Goal: Task Accomplishment & Management: Use online tool/utility

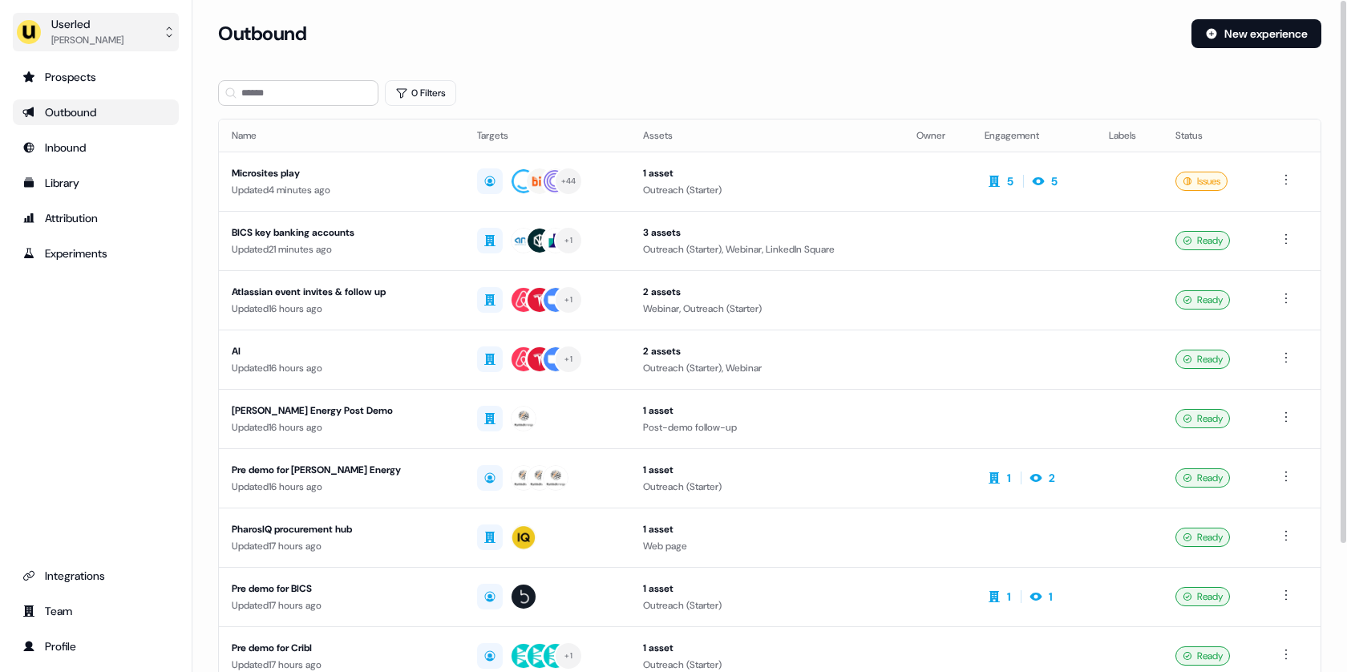
click at [146, 41] on button "Userled Tristan Saunders" at bounding box center [96, 32] width 166 height 38
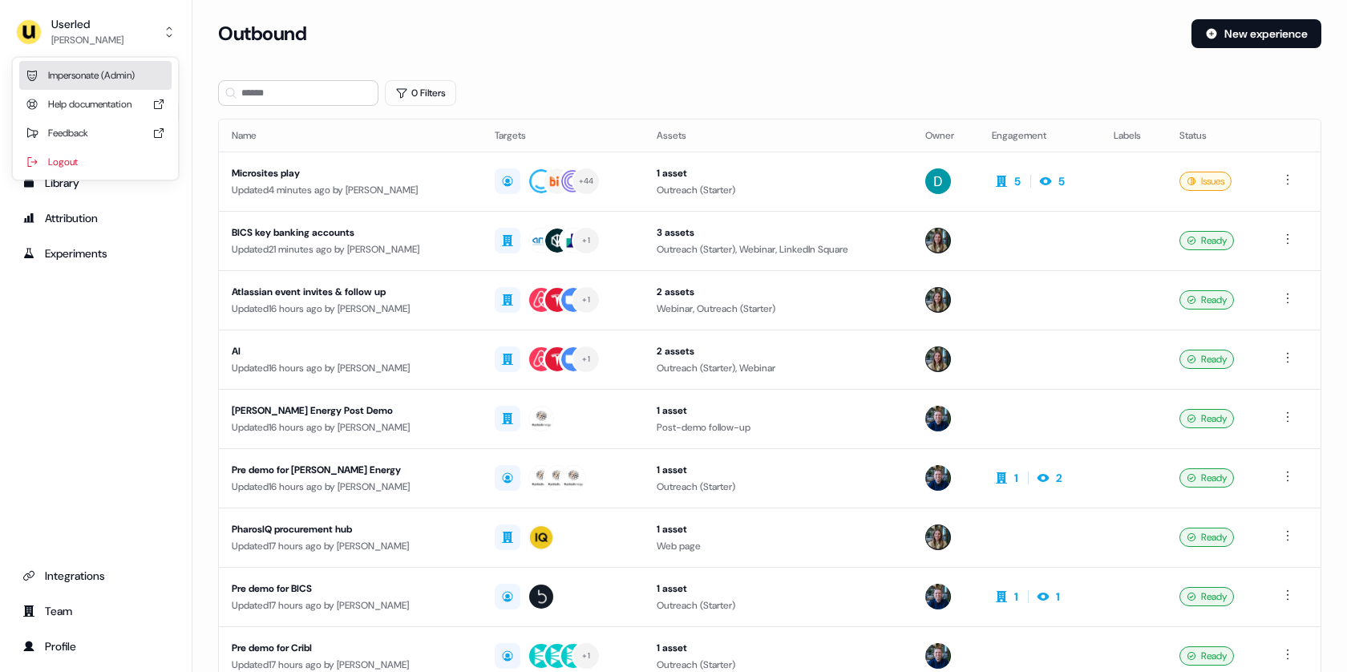
click at [115, 72] on div "Impersonate (Admin)" at bounding box center [95, 75] width 152 height 29
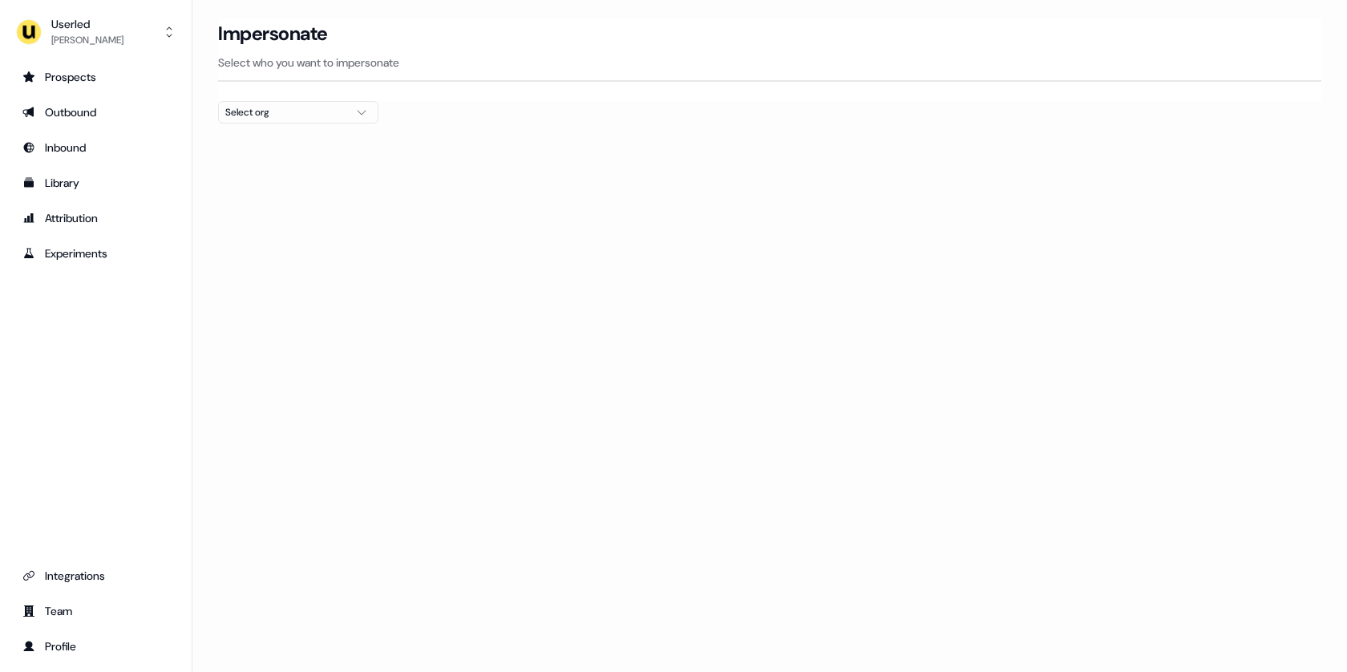
click at [299, 115] on div "Select org" at bounding box center [285, 112] width 120 height 16
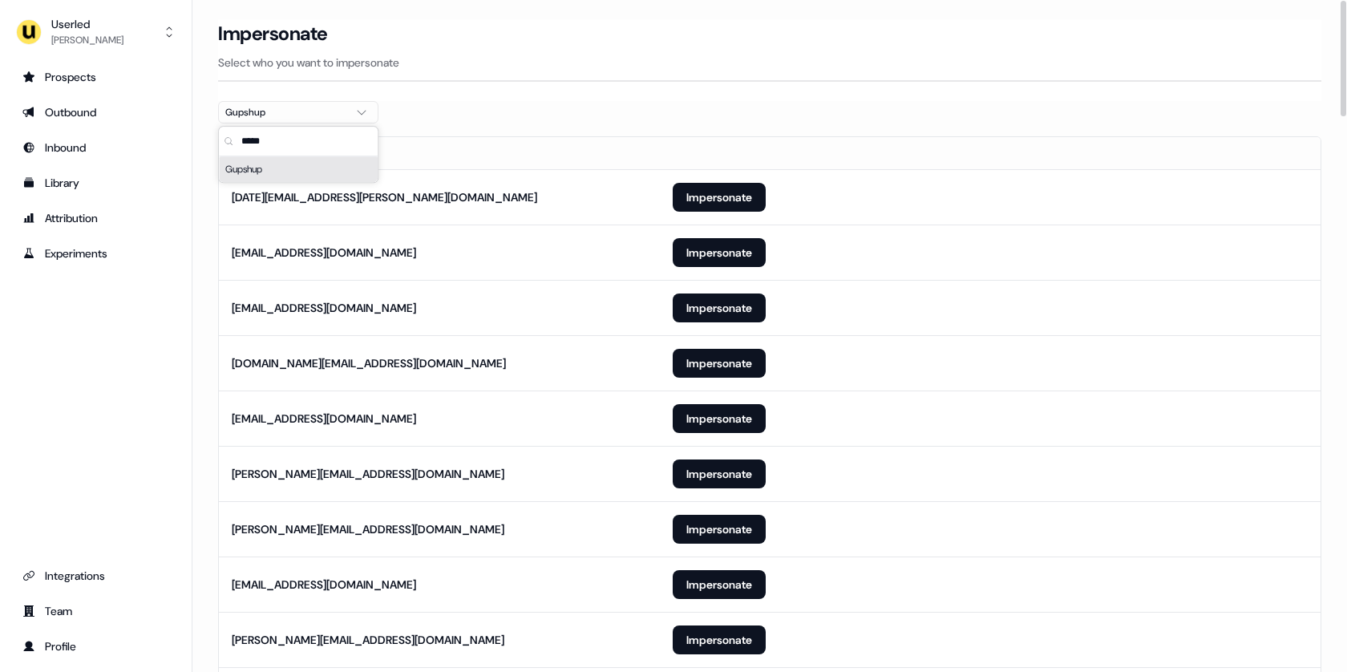
type input "*****"
click at [548, 127] on div at bounding box center [769, 129] width 1103 height 13
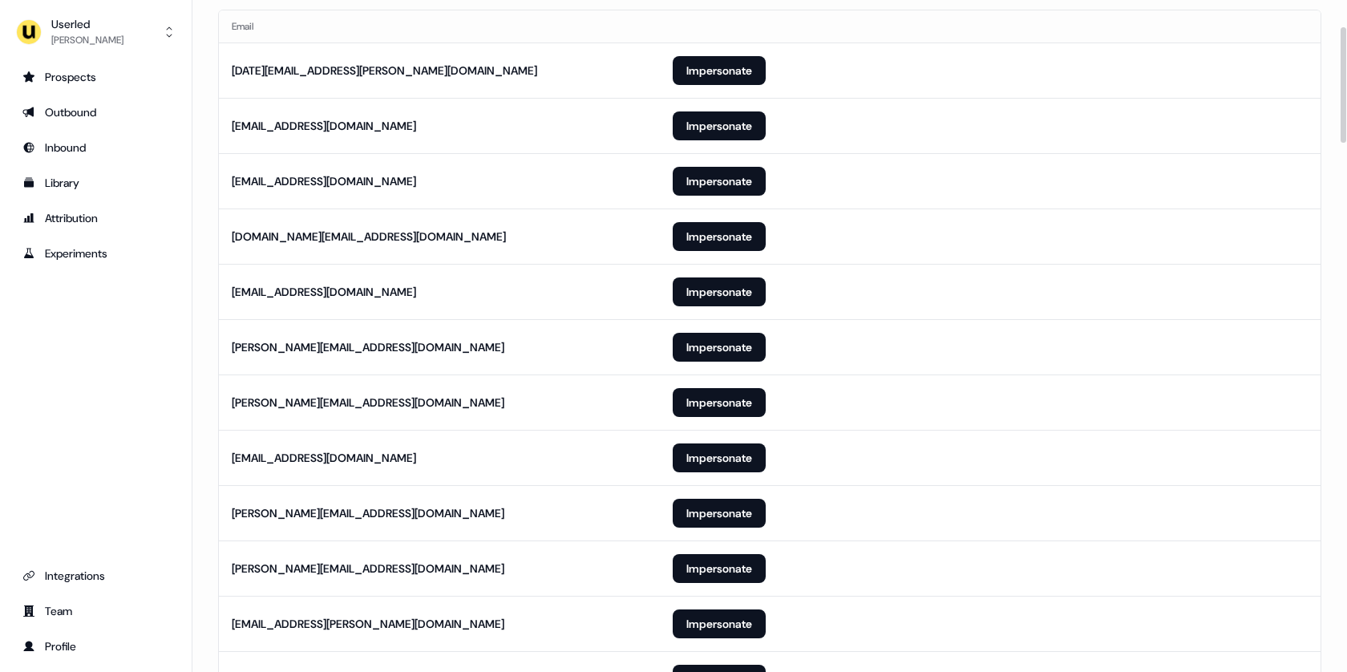
scroll to position [154, 0]
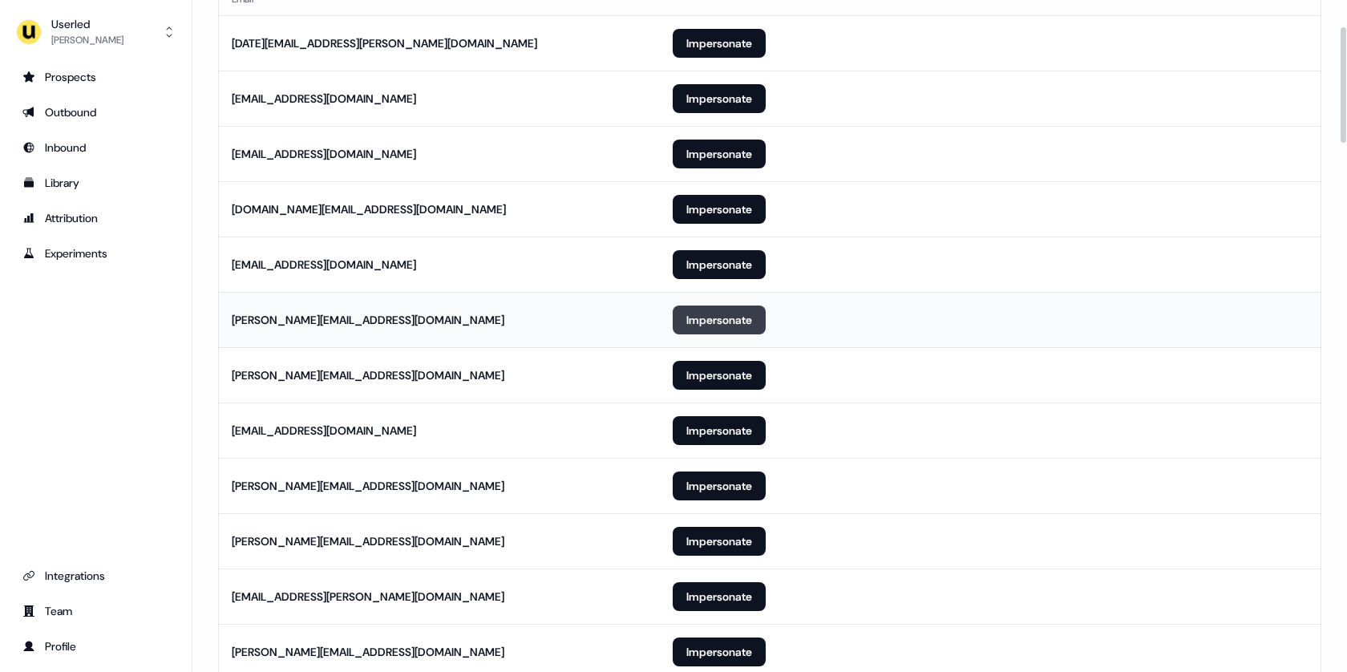
click at [718, 312] on button "Impersonate" at bounding box center [719, 319] width 93 height 29
